Goal: Entertainment & Leisure: Consume media (video, audio)

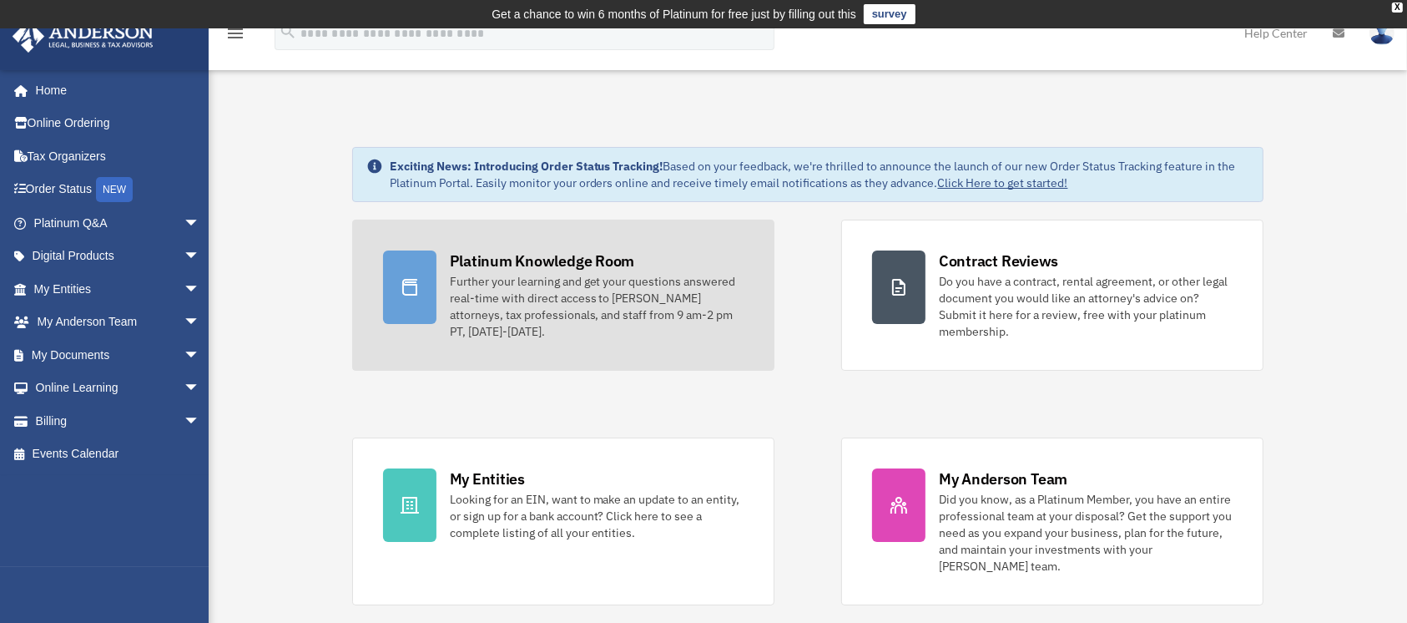
click at [533, 269] on div "Platinum Knowledge Room" at bounding box center [542, 260] width 185 height 21
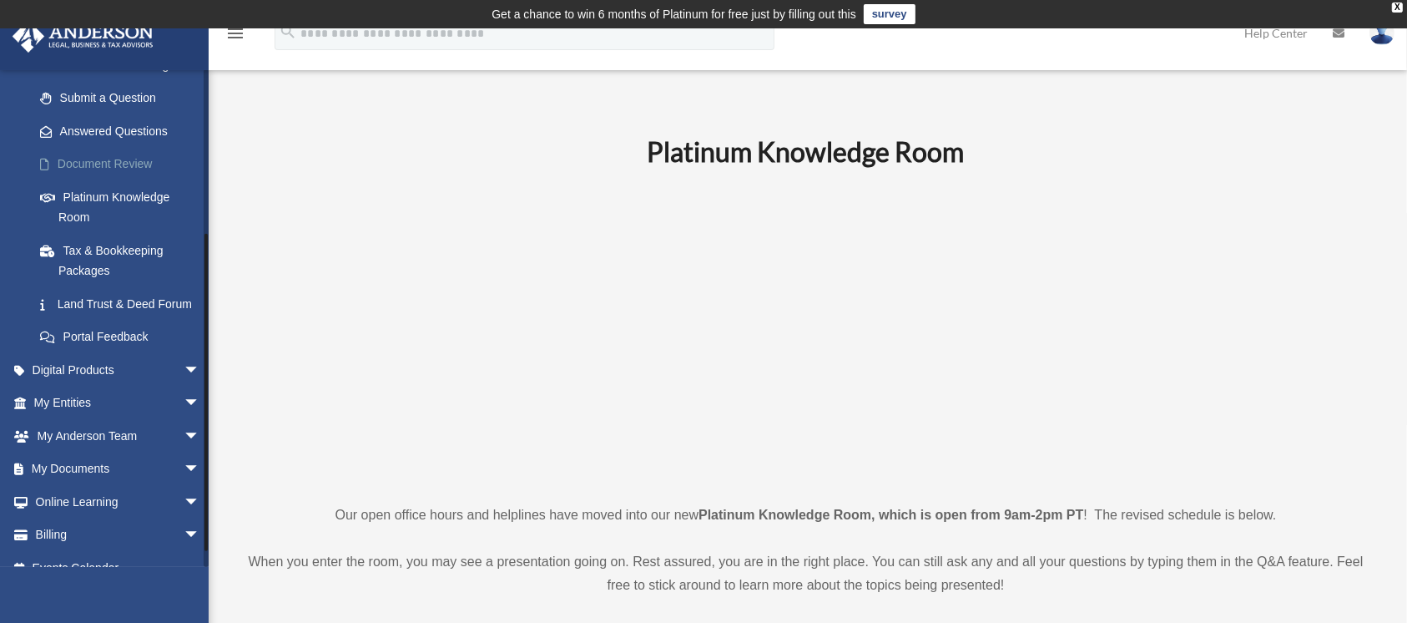
scroll to position [265, 0]
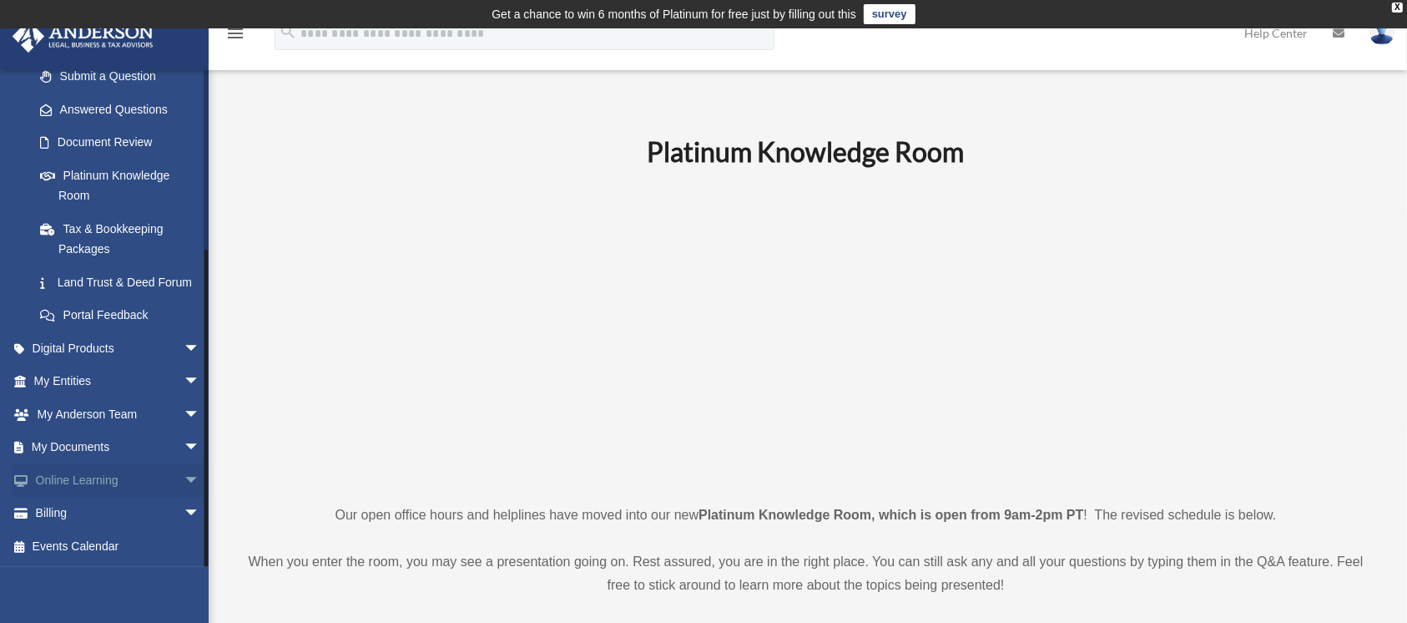
click at [184, 486] on span "arrow_drop_down" at bounding box center [200, 480] width 33 height 34
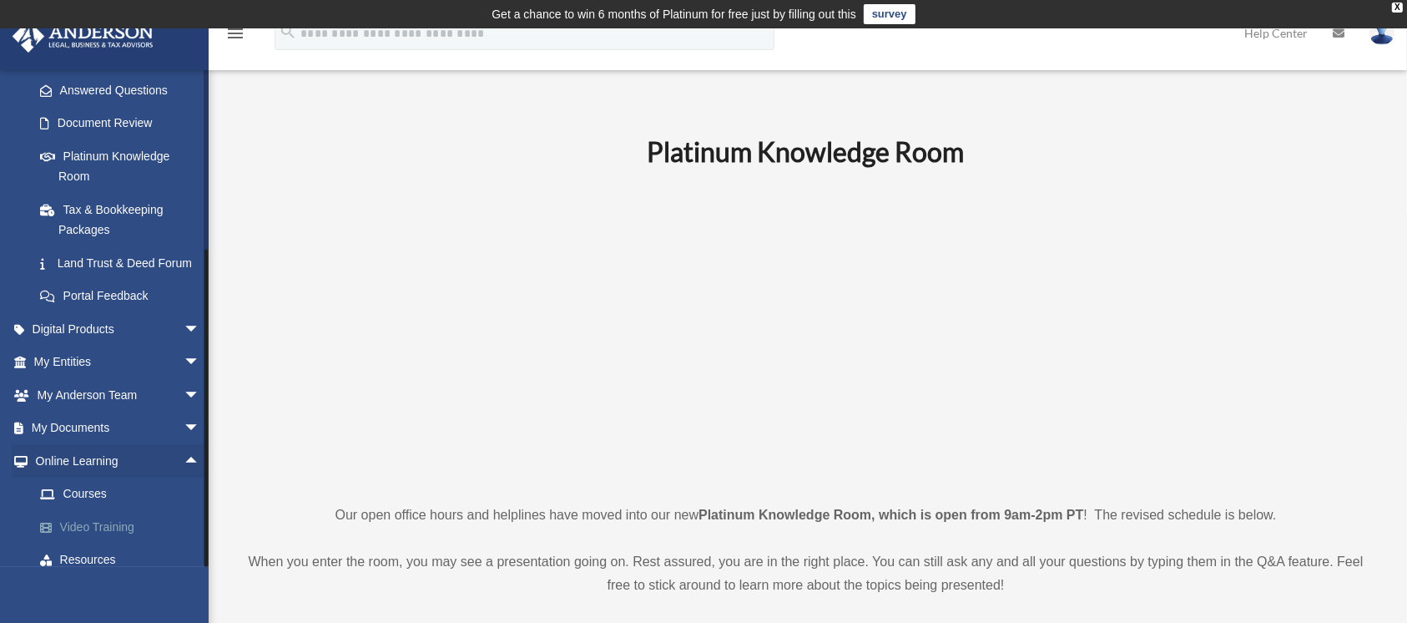
click at [88, 543] on link "Video Training" at bounding box center [124, 526] width 202 height 33
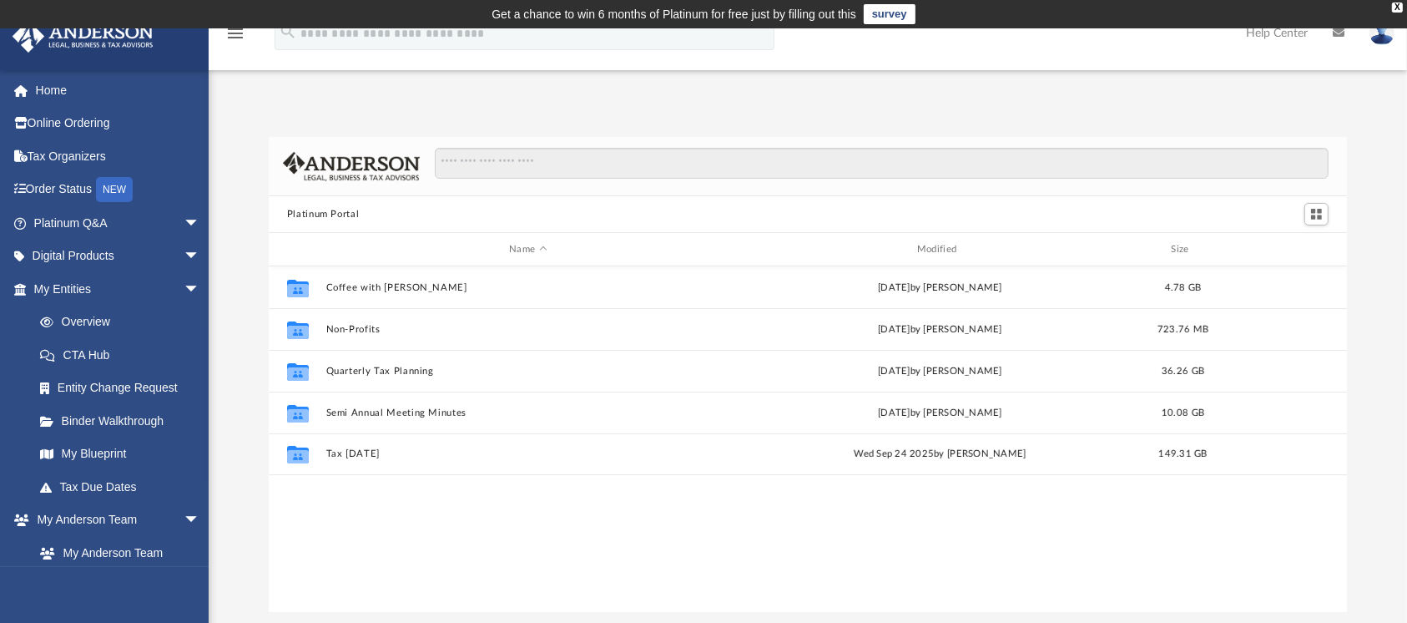
scroll to position [361, 1062]
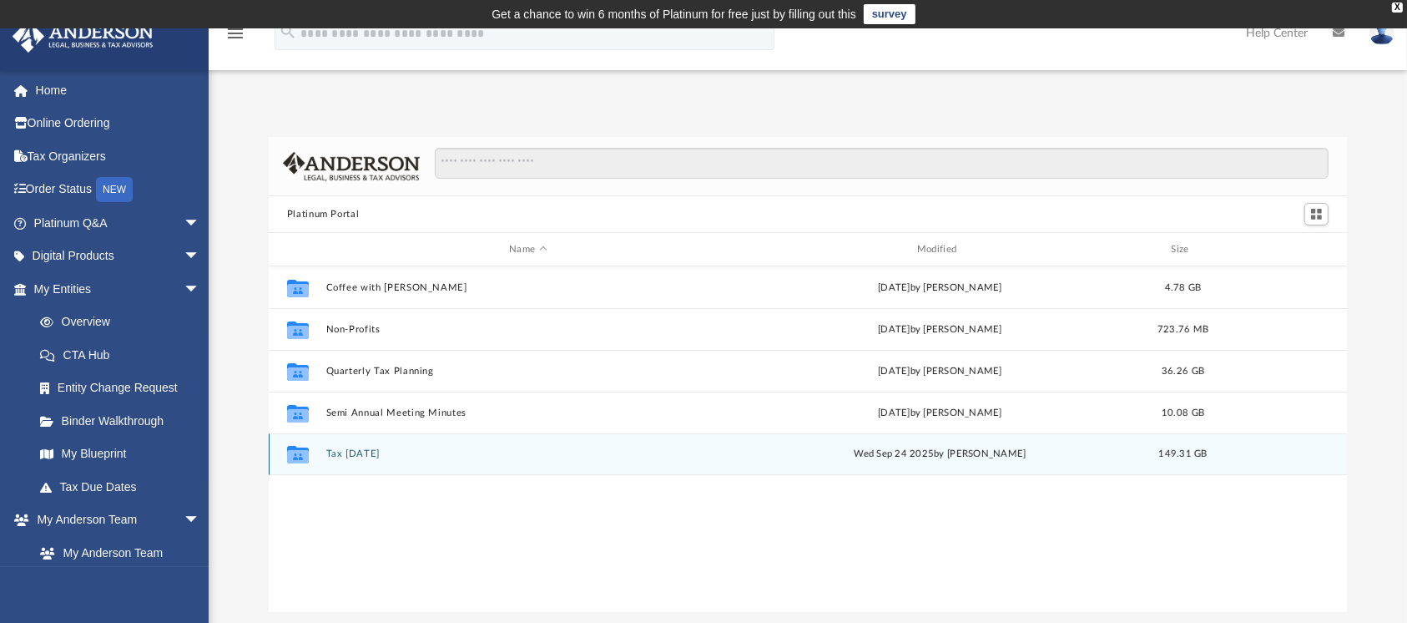
click at [924, 464] on div "Collaborated Folder Tax [DATE] [DATE] by [PERSON_NAME] 149.31 GB" at bounding box center [808, 454] width 1079 height 42
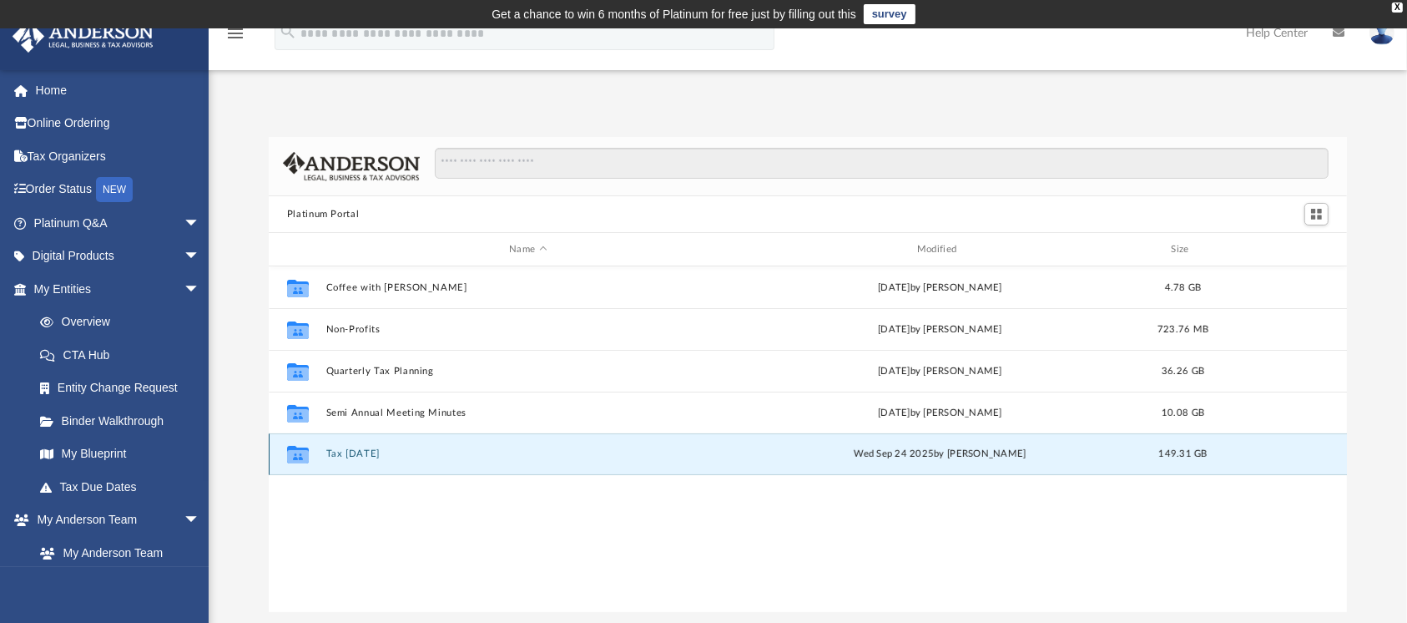
click at [366, 454] on button "Tax [DATE]" at bounding box center [528, 453] width 405 height 11
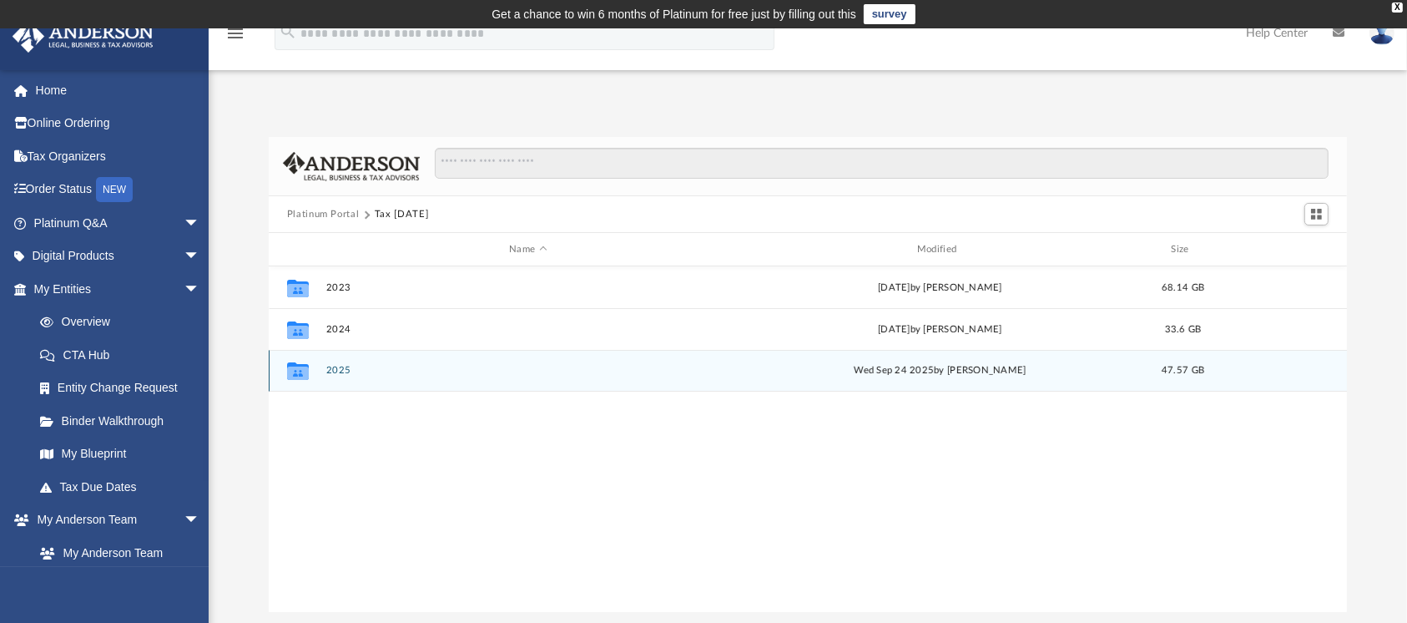
click at [332, 377] on div "Collaborated Folder 2025 Wed Sep 24 2025 by Zyan Treadwell 47.57 GB" at bounding box center [808, 371] width 1079 height 42
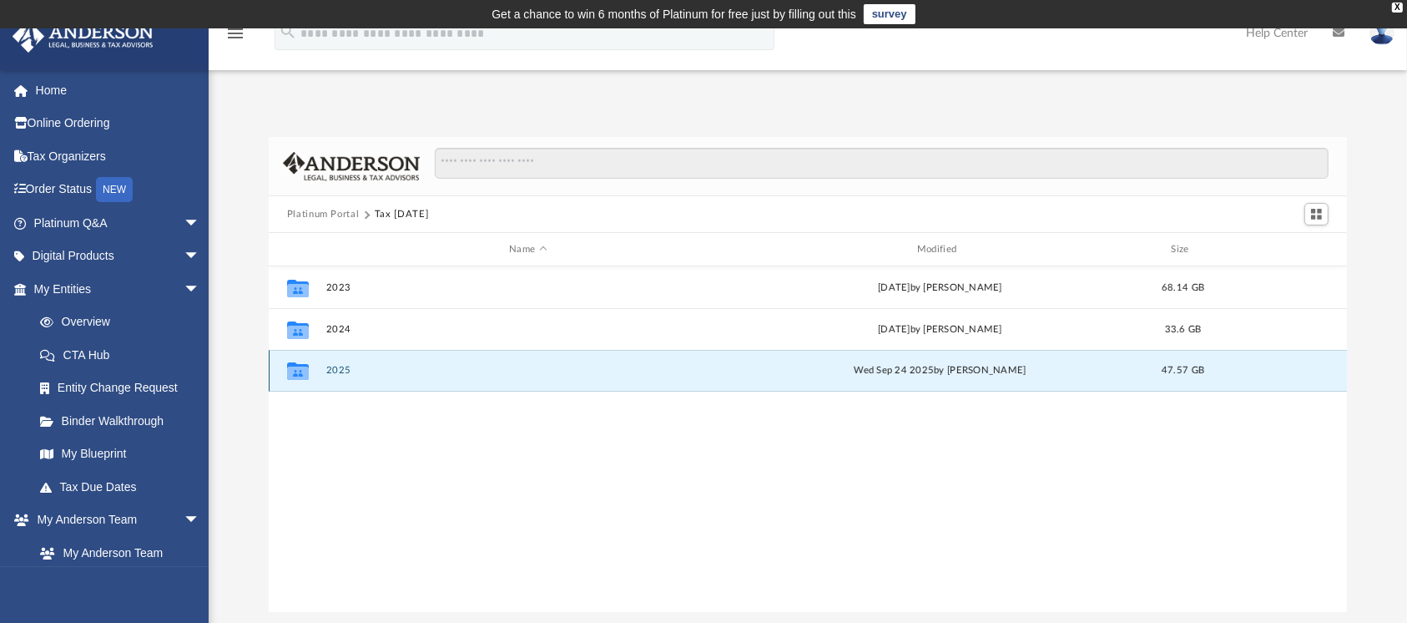
click at [334, 370] on button "2025" at bounding box center [528, 370] width 405 height 11
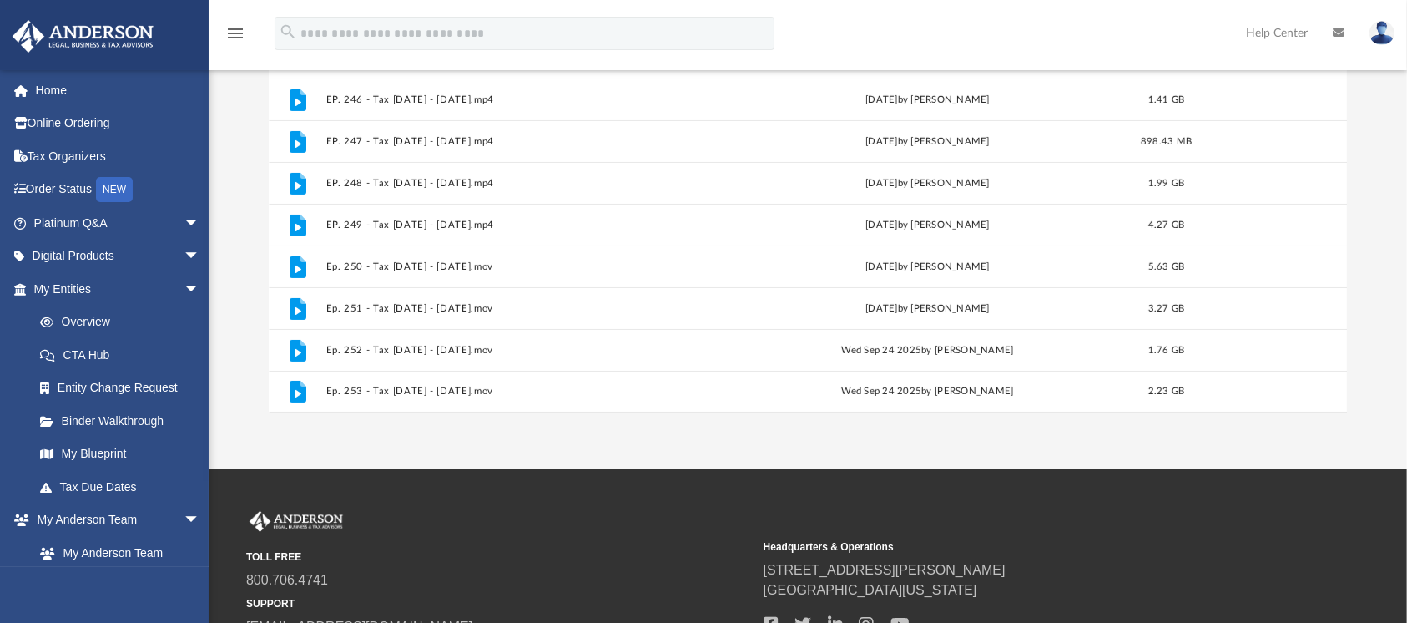
scroll to position [198, 0]
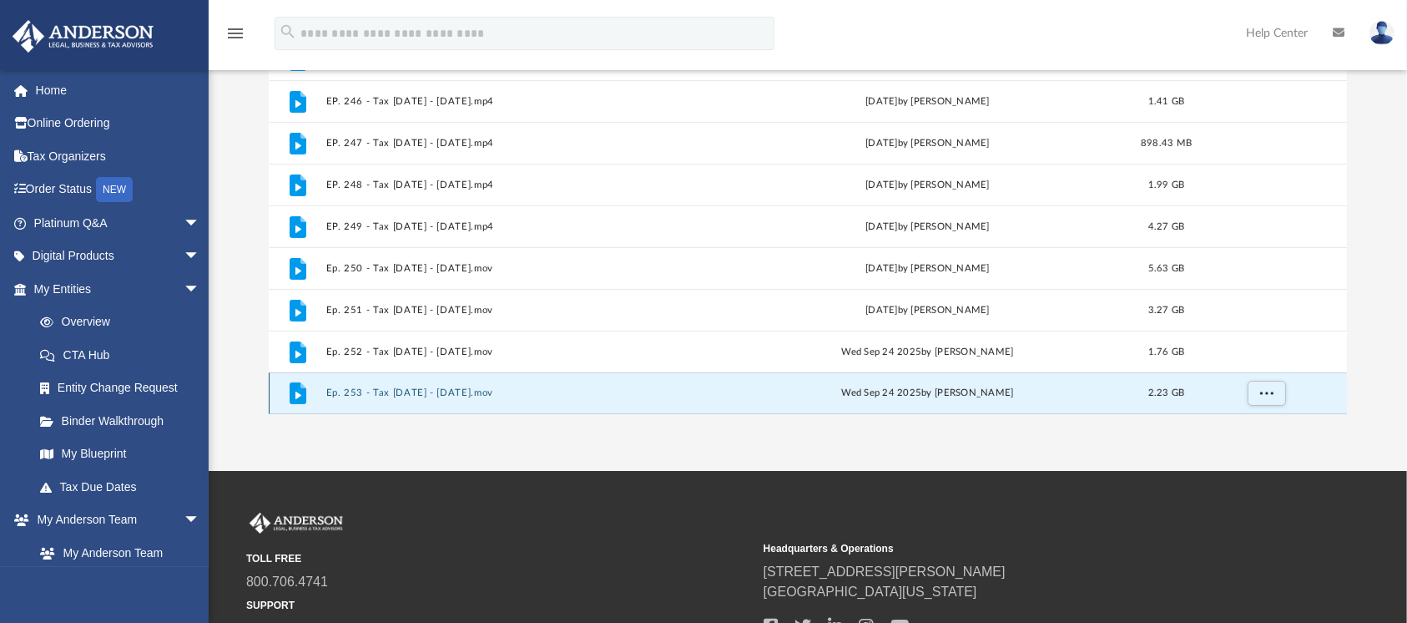
click at [374, 387] on button "Ep. 253 - Tax Tuesday - September 23rd, 2025.mov" at bounding box center [524, 392] width 396 height 11
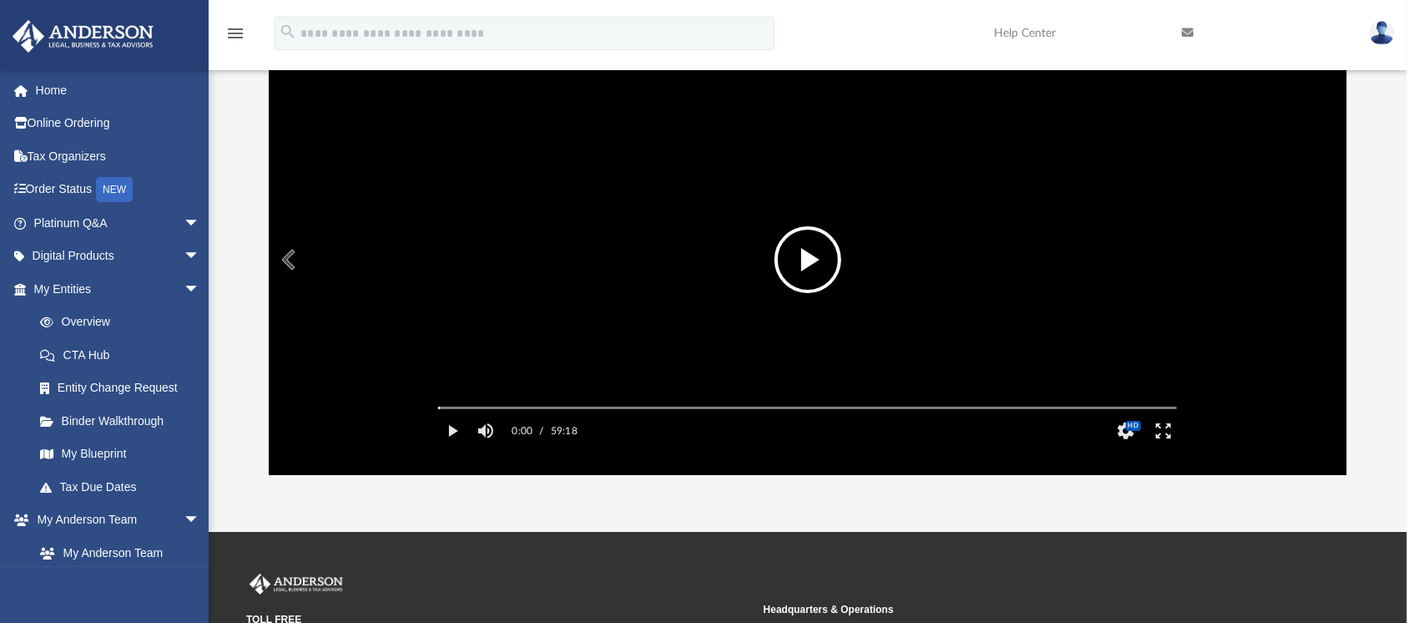
click at [800, 263] on button "File preview" at bounding box center [808, 259] width 67 height 67
click at [454, 447] on button "Pause" at bounding box center [452, 430] width 38 height 33
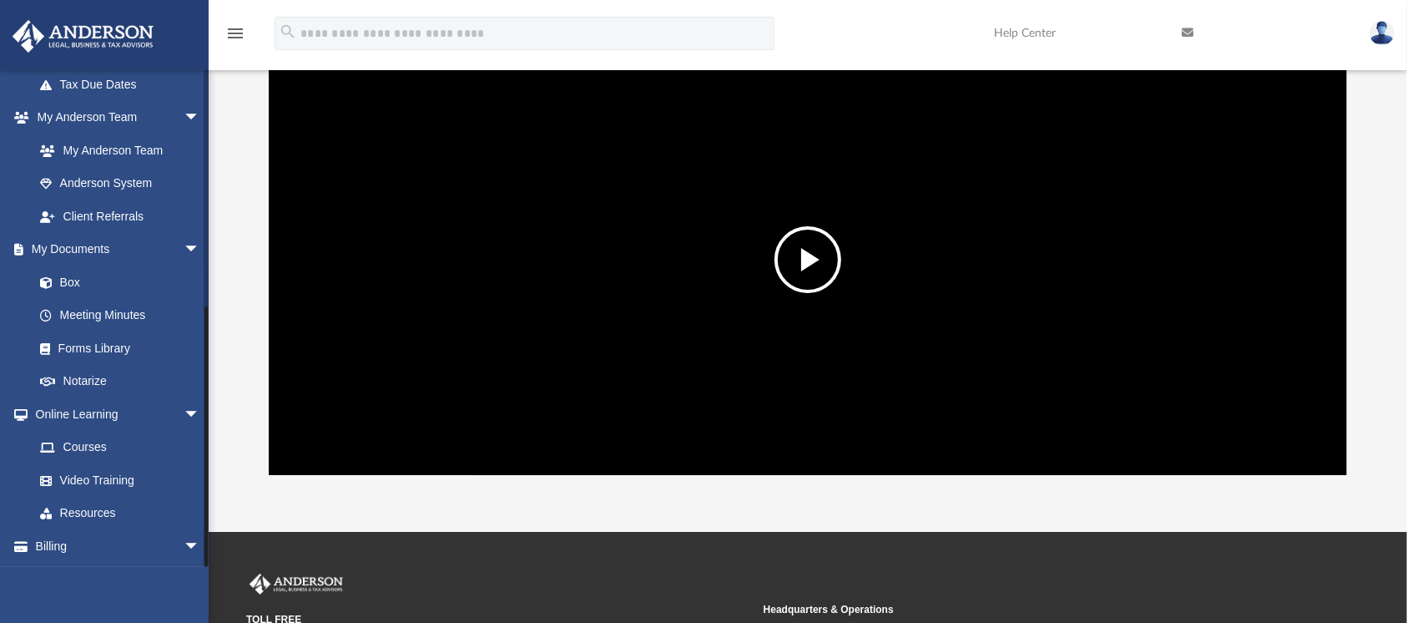
scroll to position [434, 0]
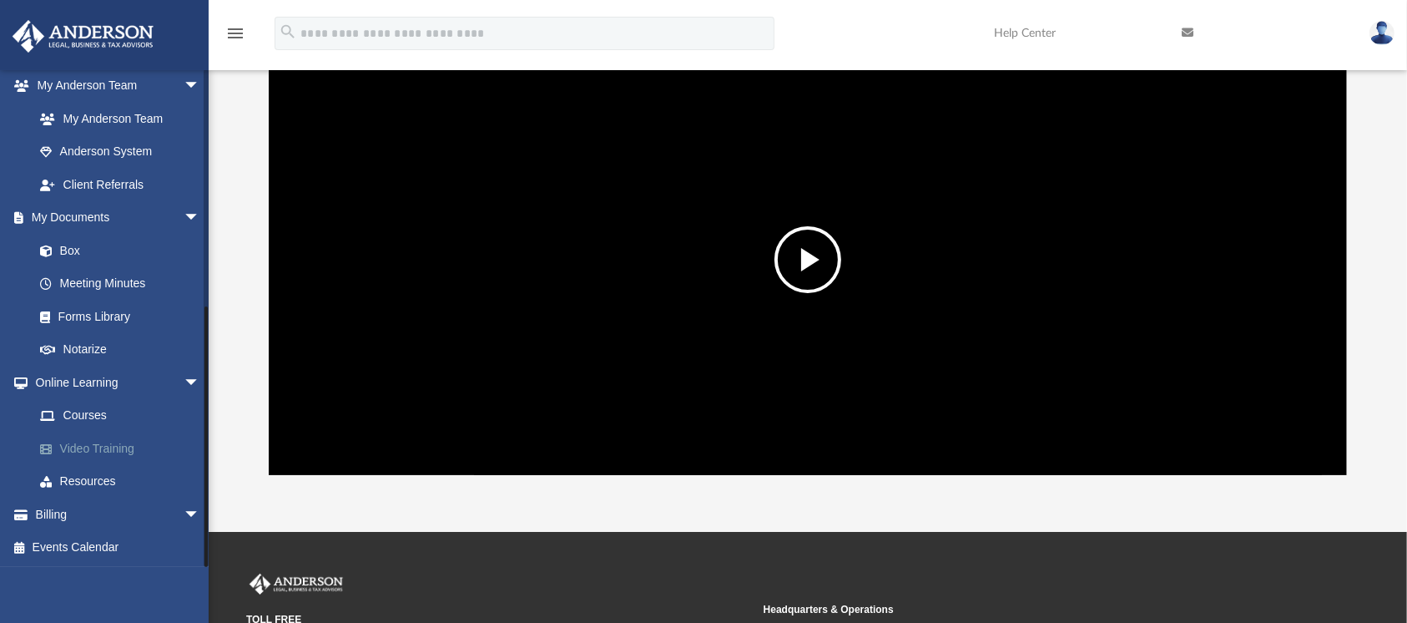
click at [94, 451] on link "Video Training" at bounding box center [124, 448] width 202 height 33
click at [111, 451] on link "Video Training" at bounding box center [124, 448] width 202 height 33
